Goal: Task Accomplishment & Management: Manage account settings

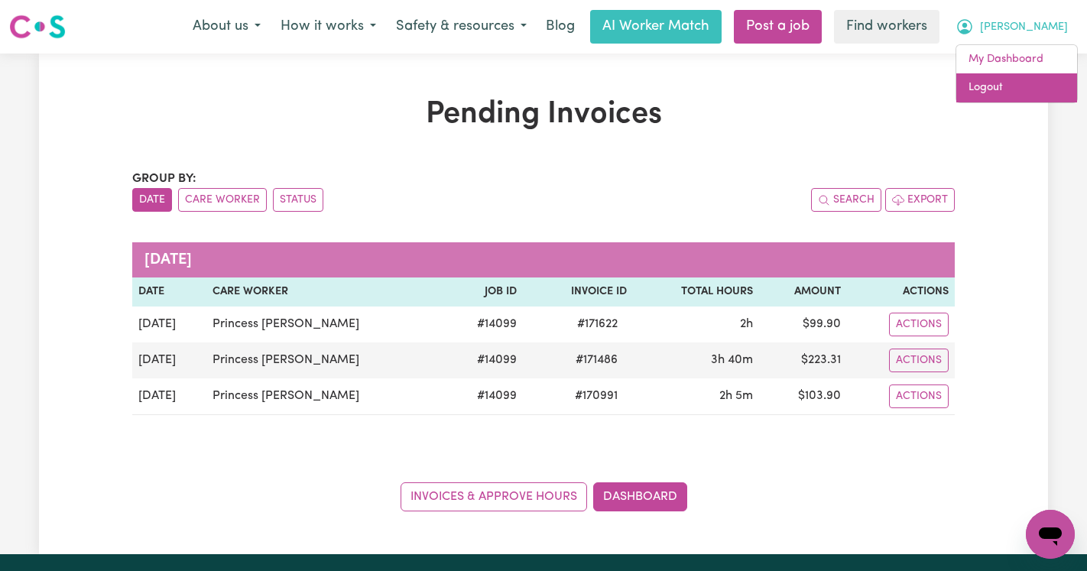
click at [1035, 91] on link "Logout" at bounding box center [1016, 87] width 121 height 29
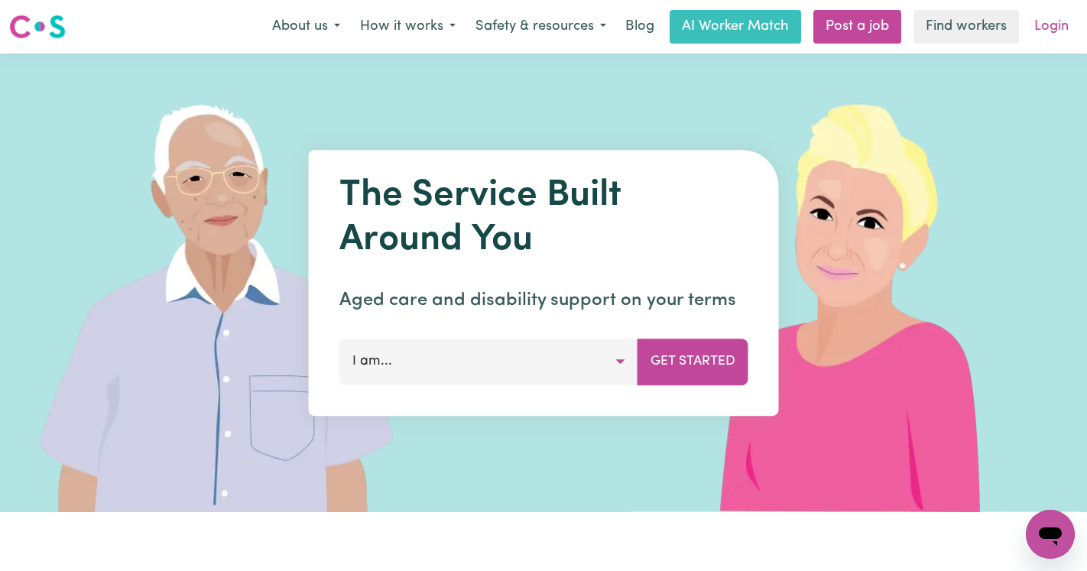
click at [1045, 31] on link "Login" at bounding box center [1051, 27] width 53 height 34
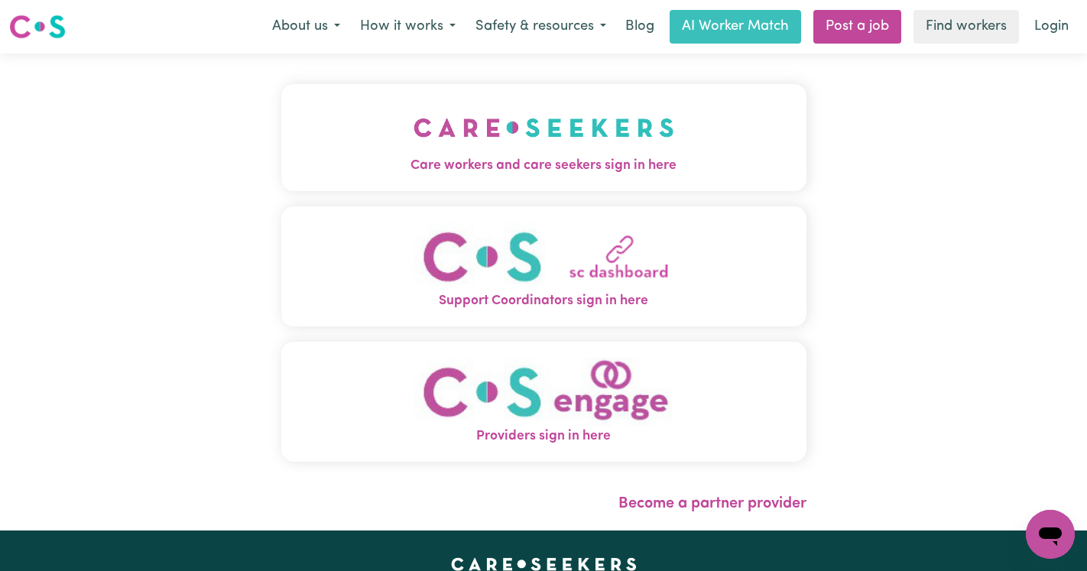
click at [488, 138] on img "Care workers and care seekers sign in here" at bounding box center [543, 127] width 261 height 57
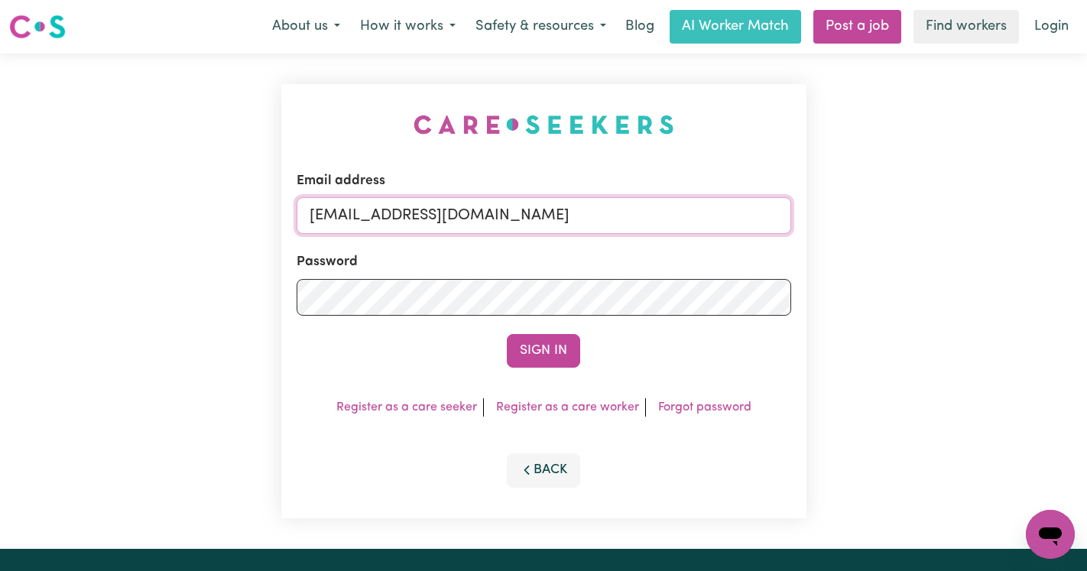
drag, startPoint x: 672, startPoint y: 212, endPoint x: 390, endPoint y: 212, distance: 282.8
click at [389, 212] on input "[EMAIL_ADDRESS][DOMAIN_NAME]" at bounding box center [544, 215] width 494 height 37
type input "[EMAIL_ADDRESS][DOMAIN_NAME]"
click at [527, 346] on button "Sign In" at bounding box center [543, 351] width 73 height 34
